Goal: Task Accomplishment & Management: Manage account settings

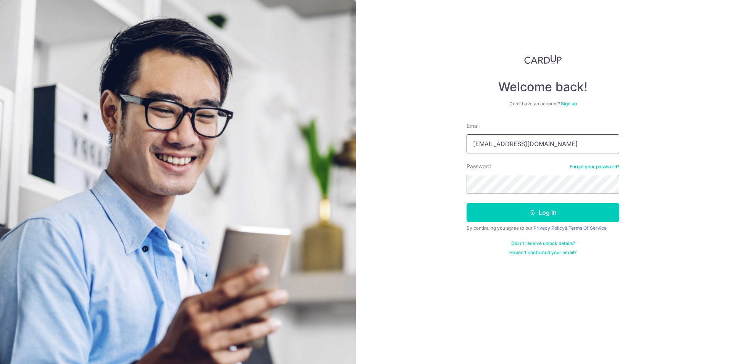
drag, startPoint x: 534, startPoint y: 141, endPoint x: 402, endPoint y: 140, distance: 132.1
click at [402, 140] on div "Welcome back! Don’t have an account? Sign up Email asskazuki@hotmail.com Passwo…" at bounding box center [543, 182] width 374 height 364
type input "[EMAIL_ADDRESS][DOMAIN_NAME]"
click at [502, 210] on button "Log in" at bounding box center [542, 212] width 153 height 19
